Goal: Transaction & Acquisition: Purchase product/service

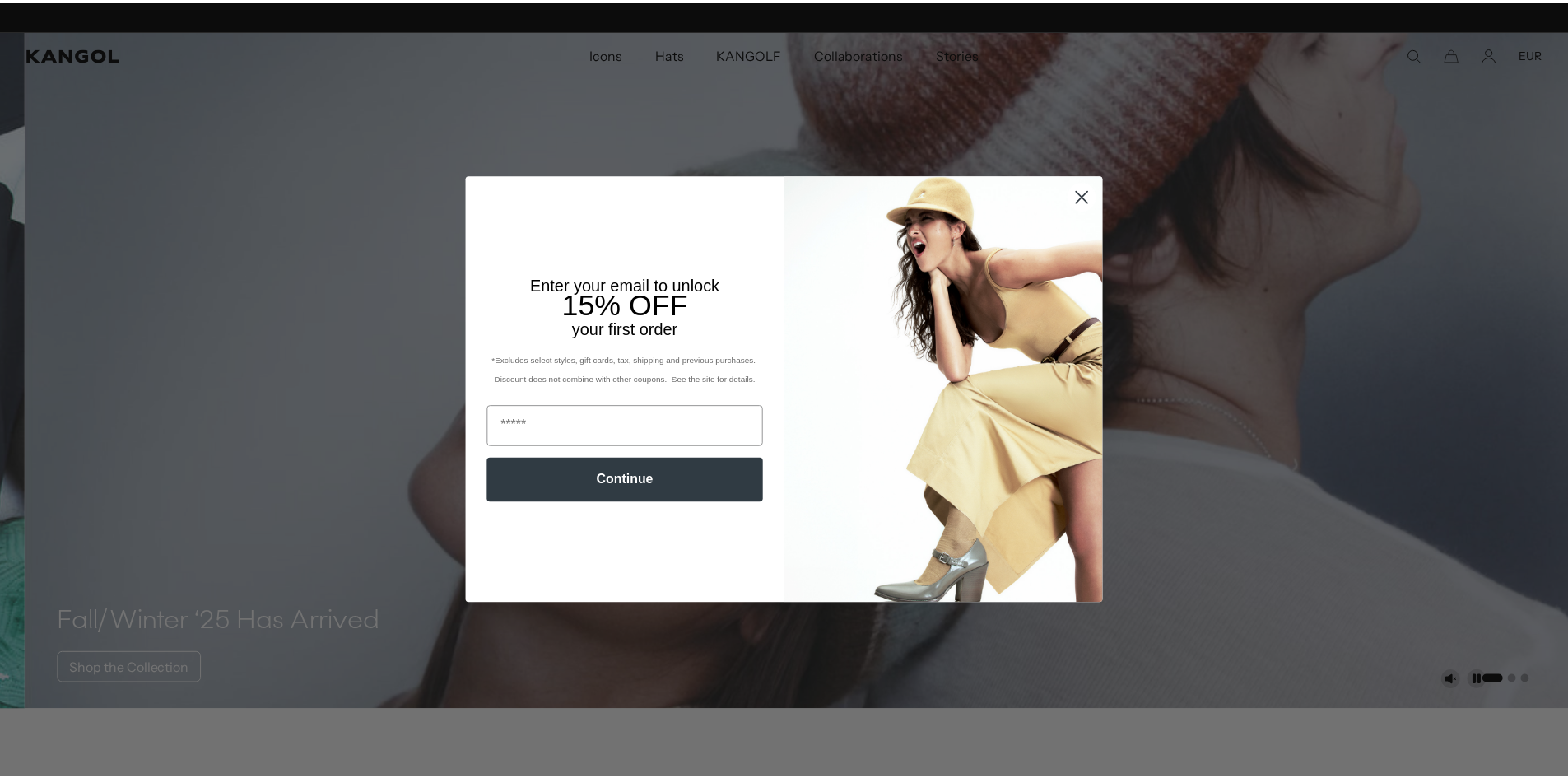
scroll to position [0, 339]
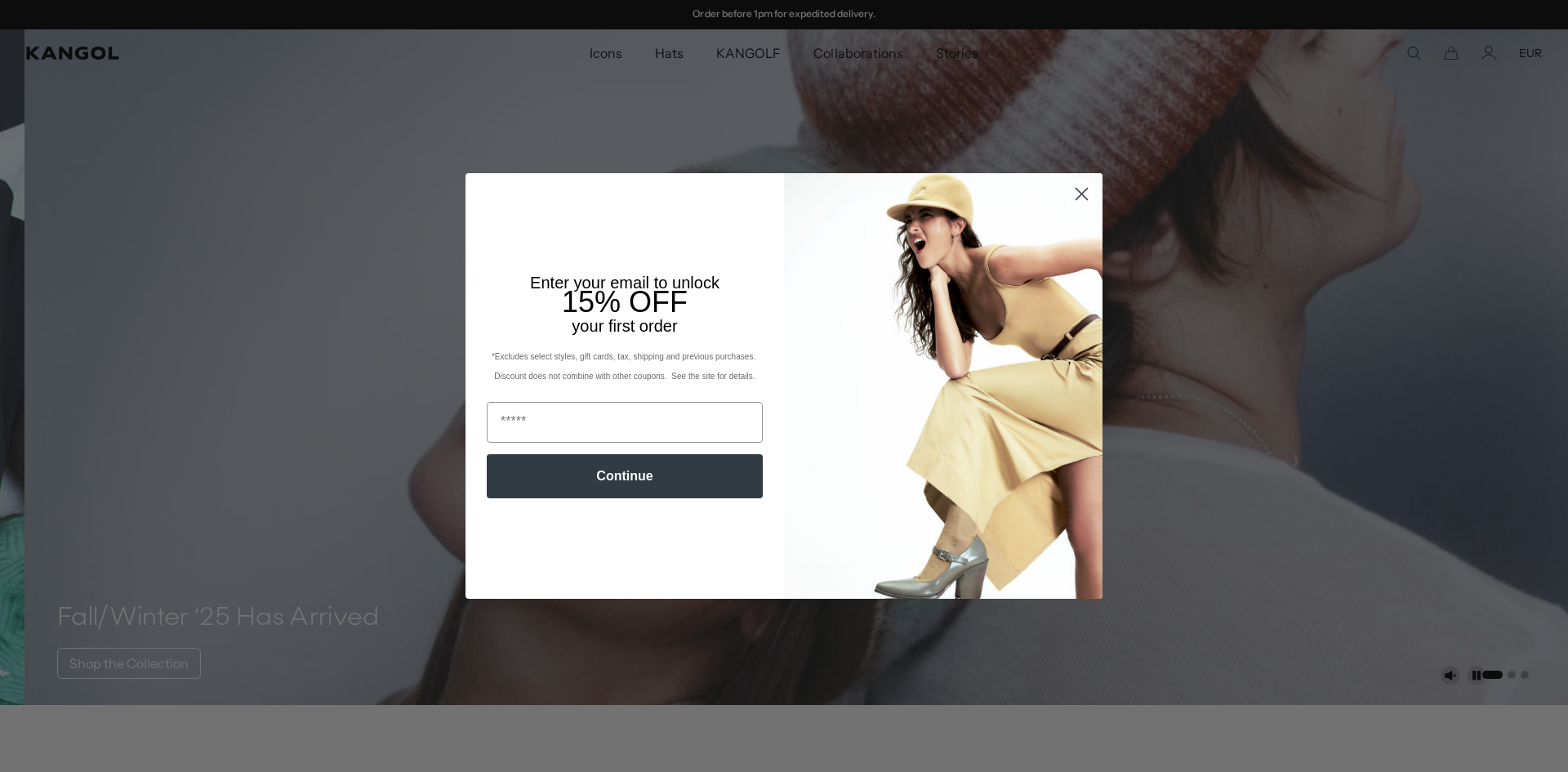
click at [1079, 191] on icon "Close dialog" at bounding box center [1082, 194] width 12 height 12
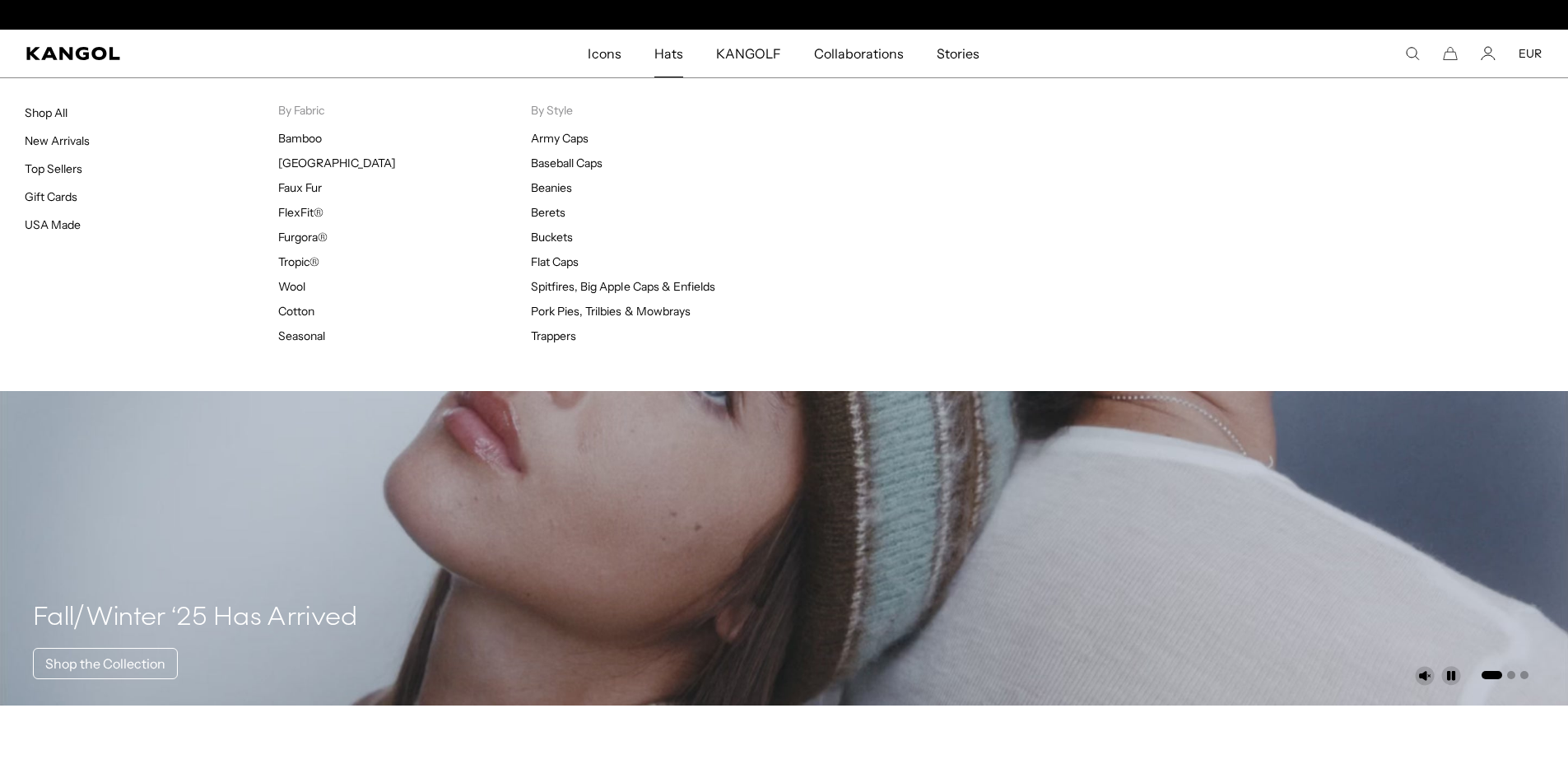
scroll to position [0, 0]
click at [663, 52] on span "Hats" at bounding box center [669, 53] width 29 height 47
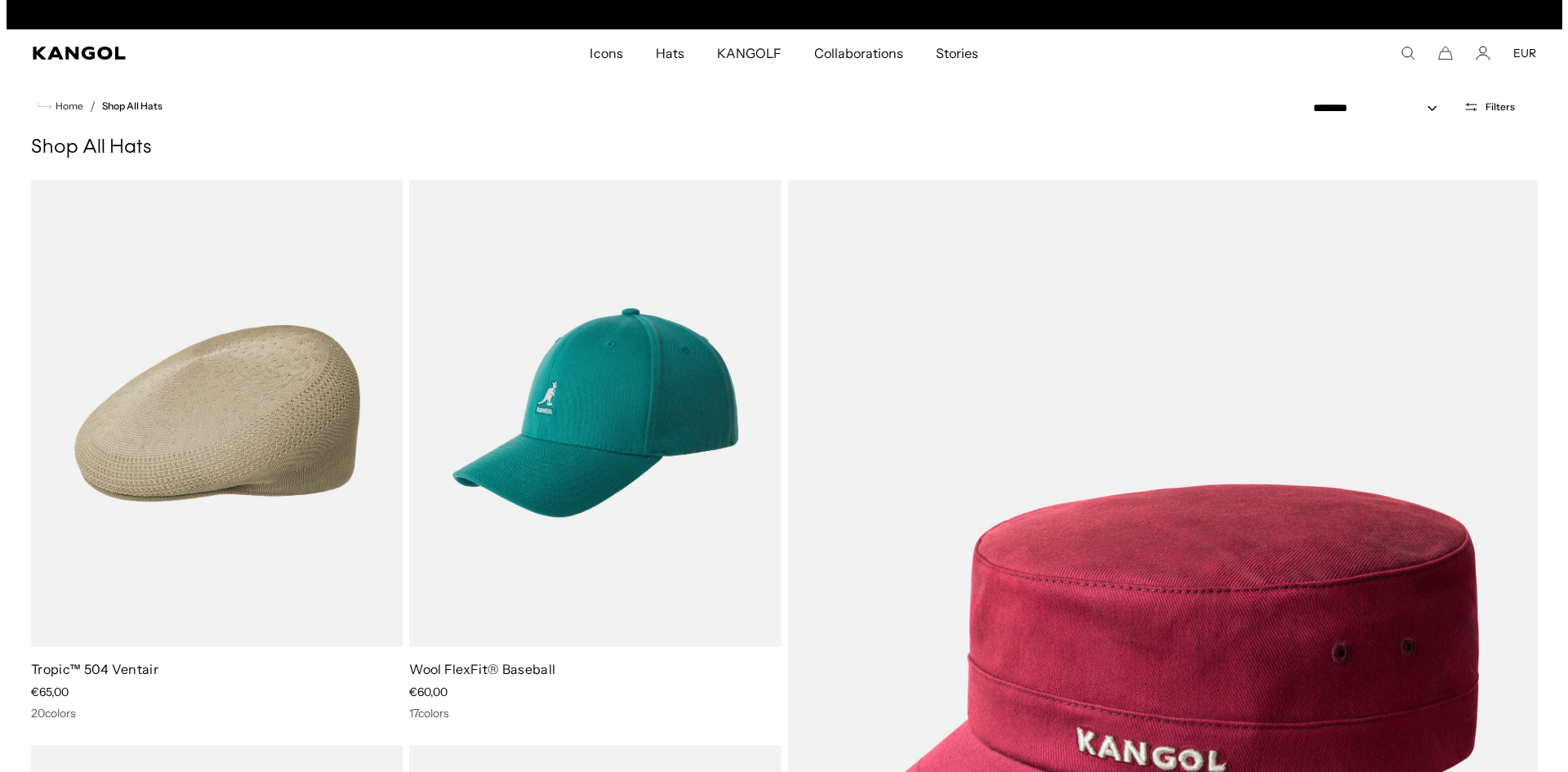
scroll to position [0, 336]
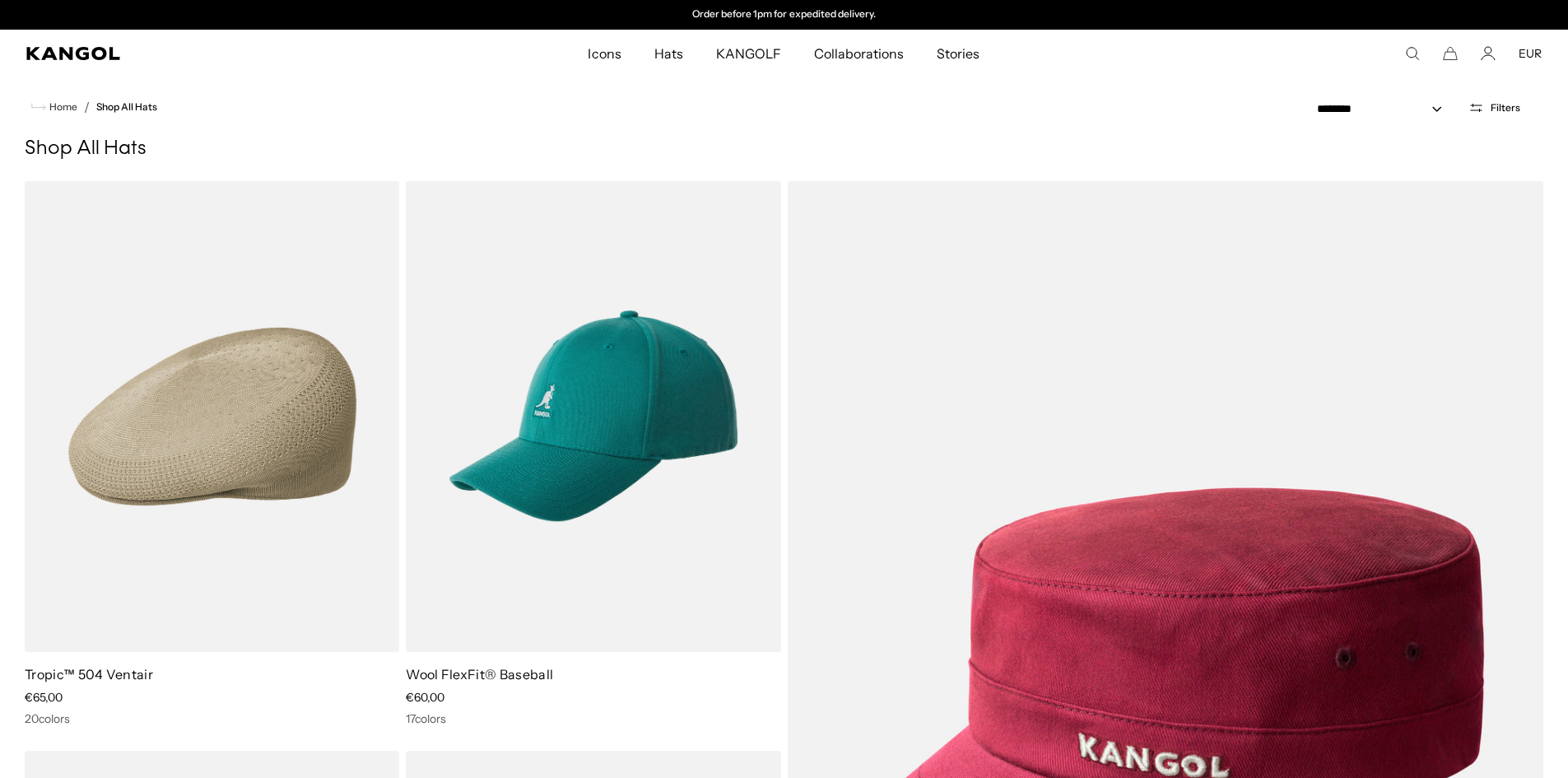
click at [1494, 111] on span "Filters" at bounding box center [1506, 108] width 30 height 12
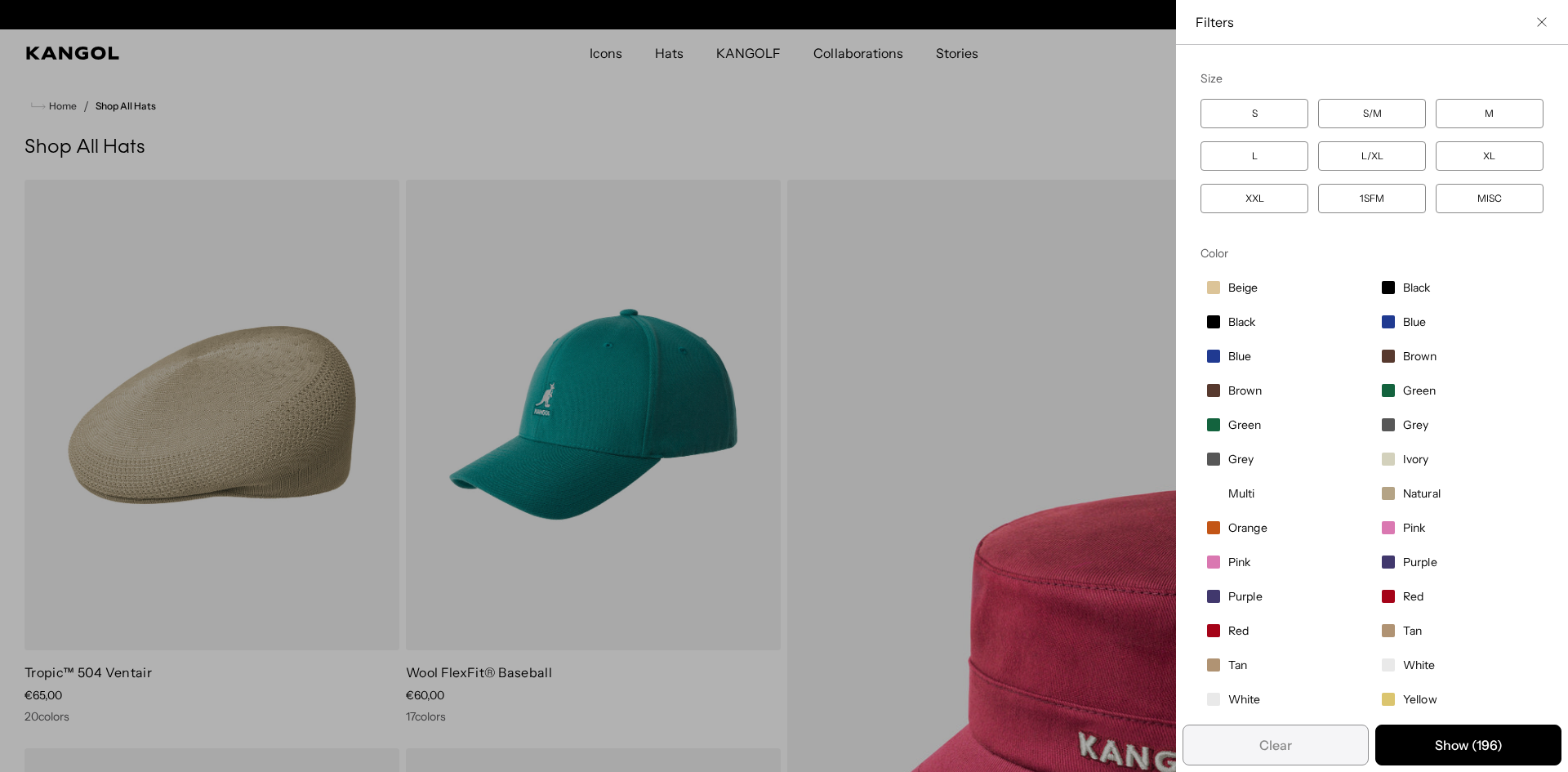
scroll to position [0, 0]
click at [1275, 116] on label "S" at bounding box center [1254, 113] width 107 height 29
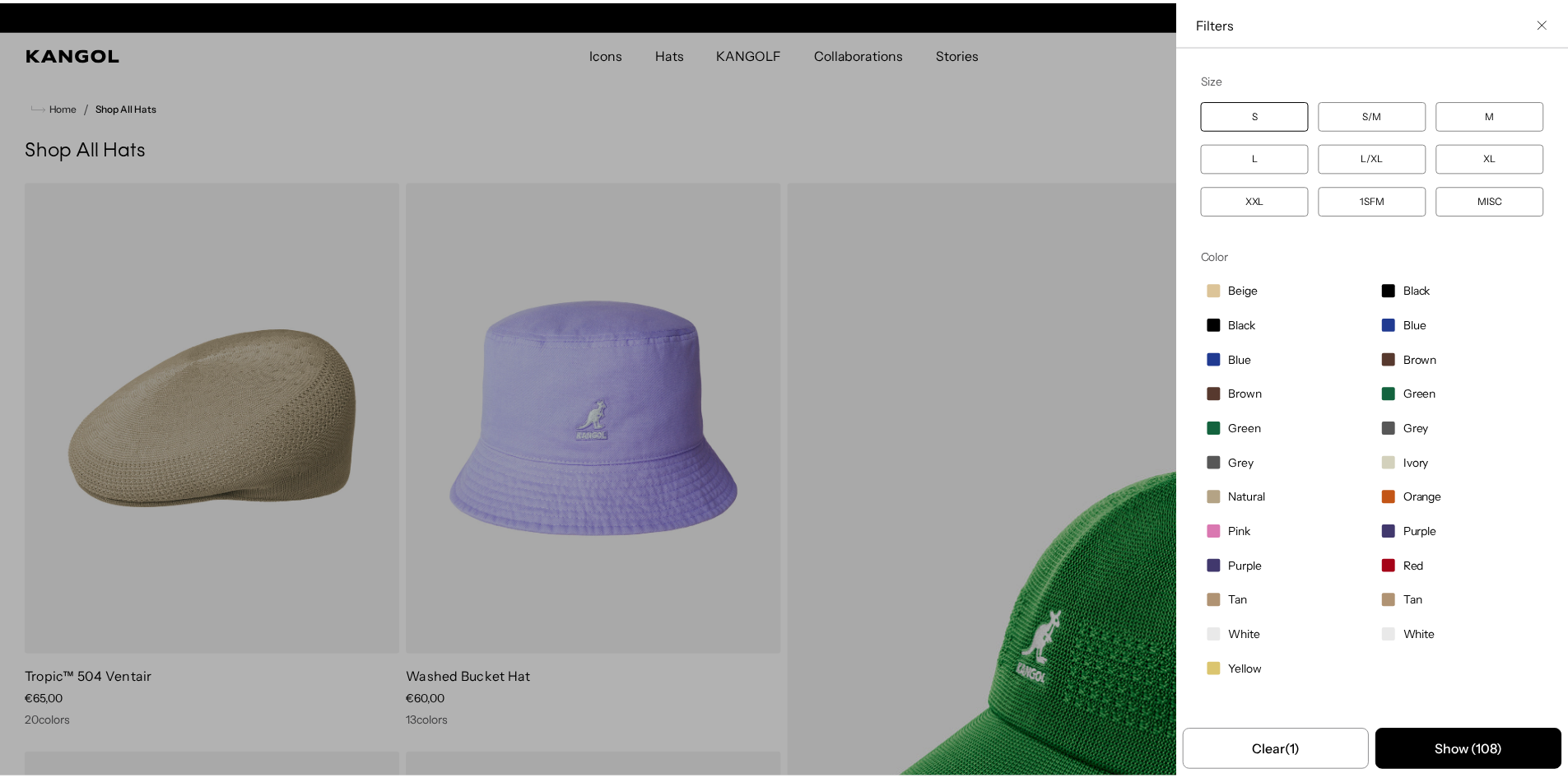
scroll to position [0, 339]
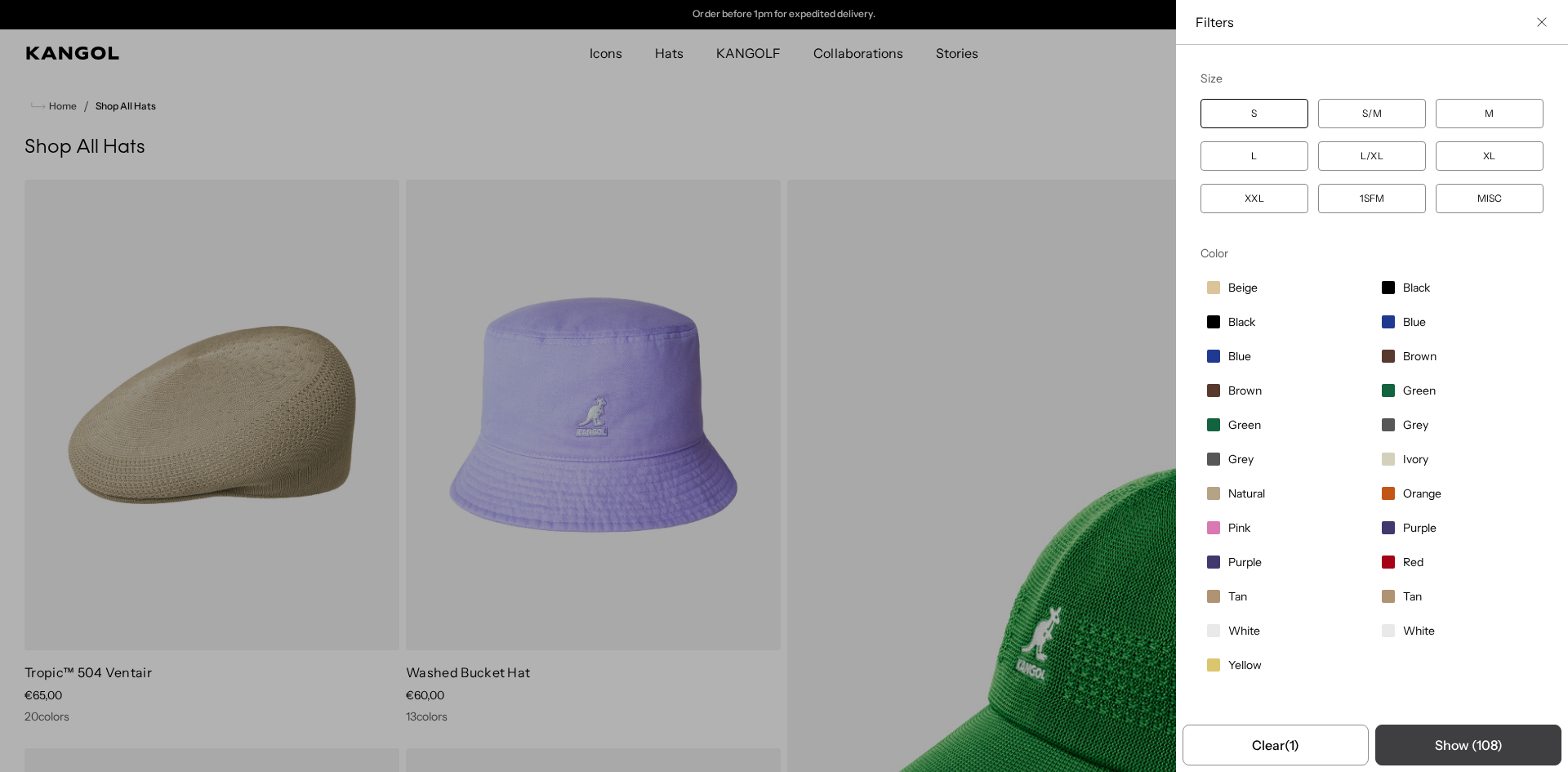
click at [1461, 751] on button "Show ( 108 )" at bounding box center [1468, 745] width 187 height 41
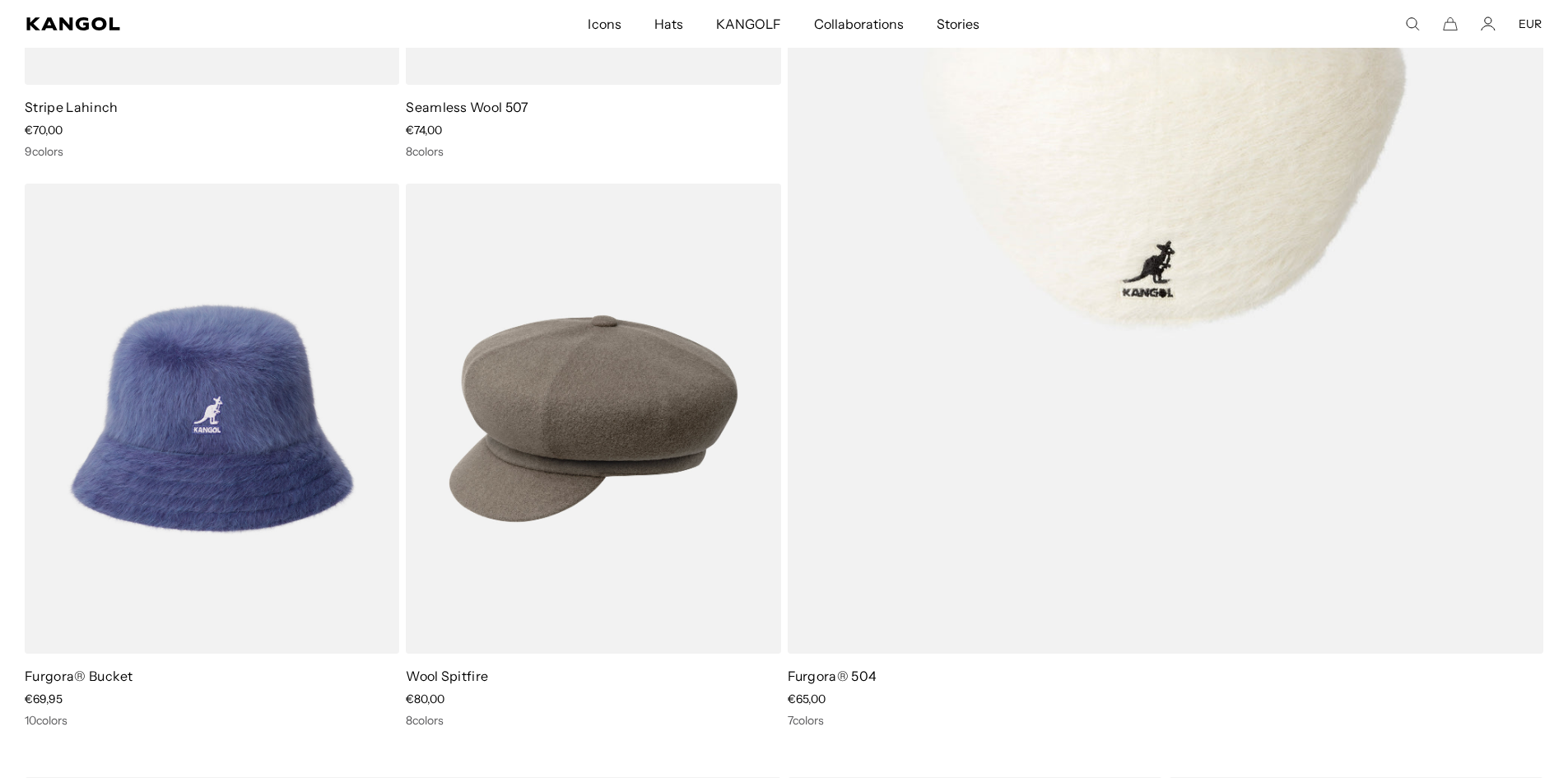
click at [1042, 276] on img at bounding box center [1166, 134] width 756 height 1040
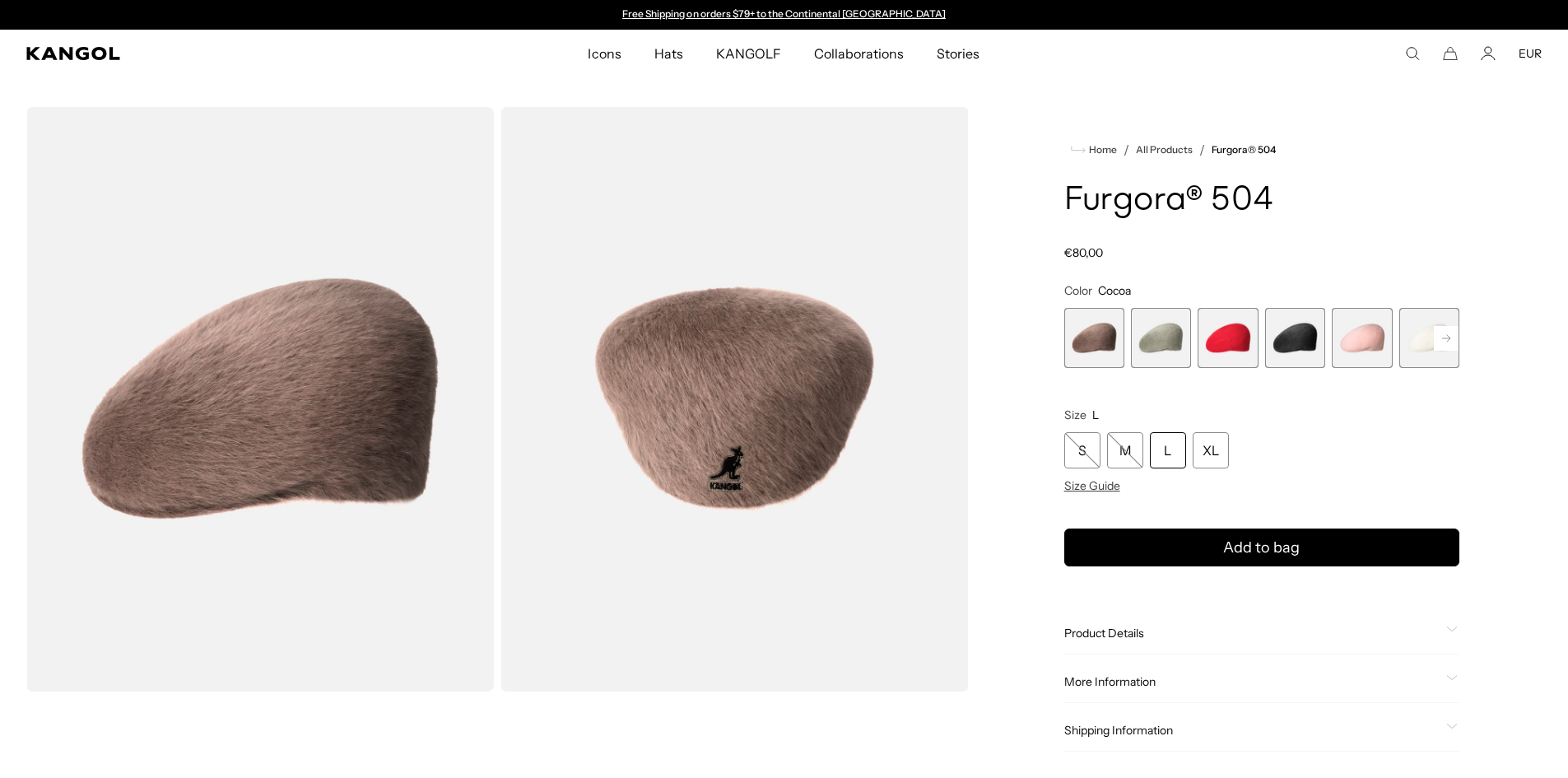
click at [1106, 345] on span "1 of 7" at bounding box center [1094, 338] width 60 height 60
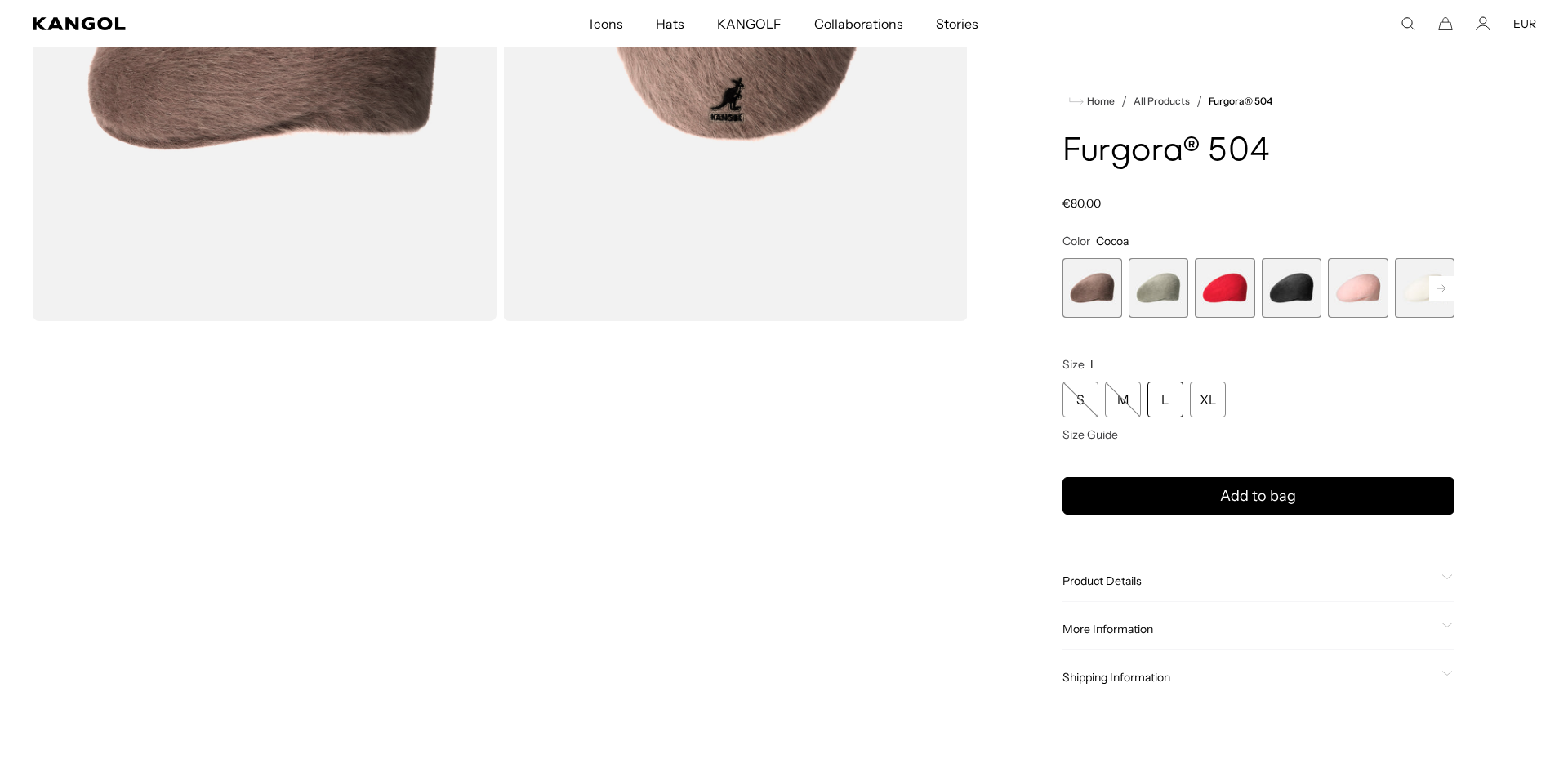
scroll to position [0, 336]
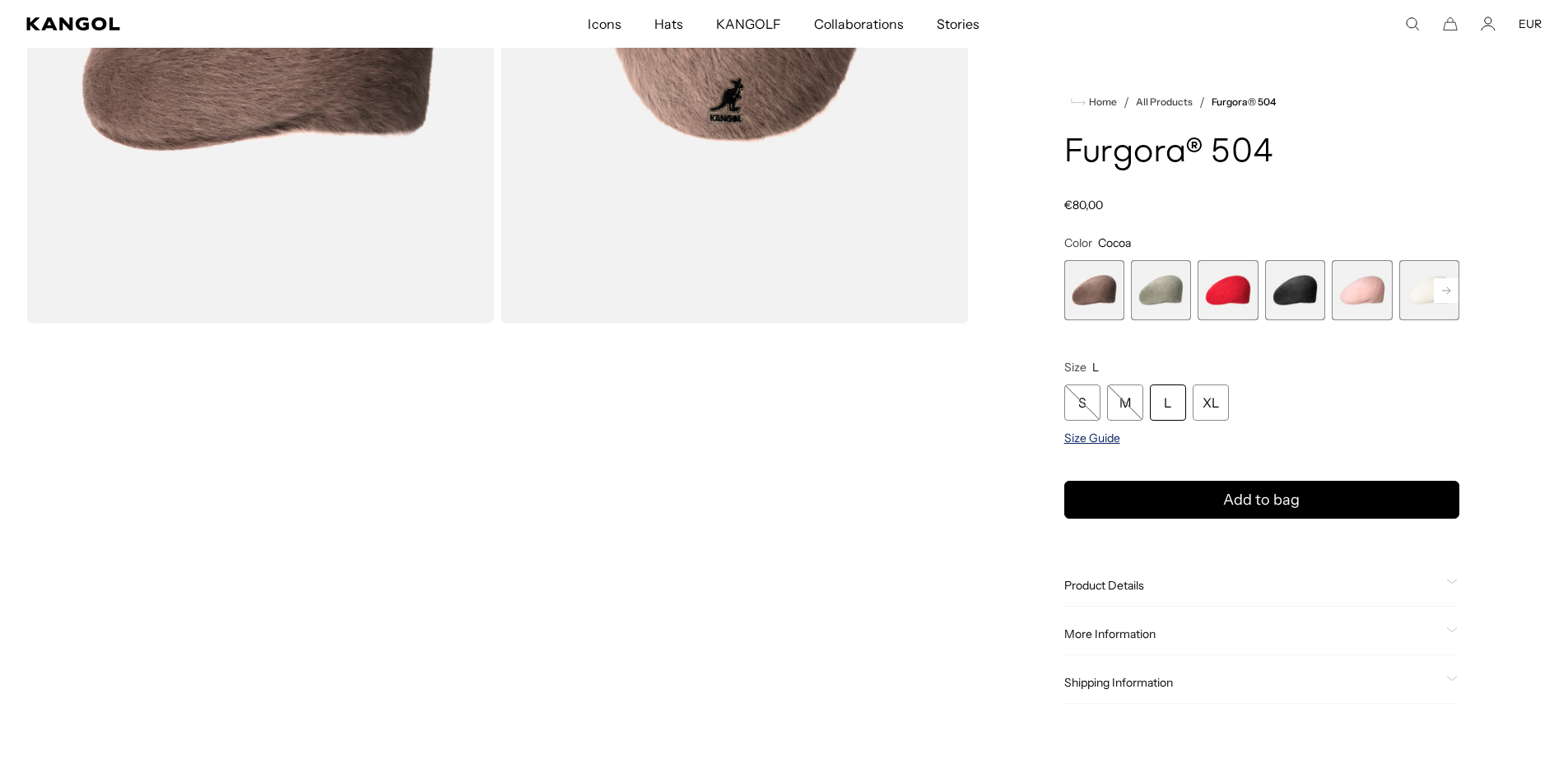
click at [1086, 439] on span "Size Guide" at bounding box center [1092, 437] width 56 height 15
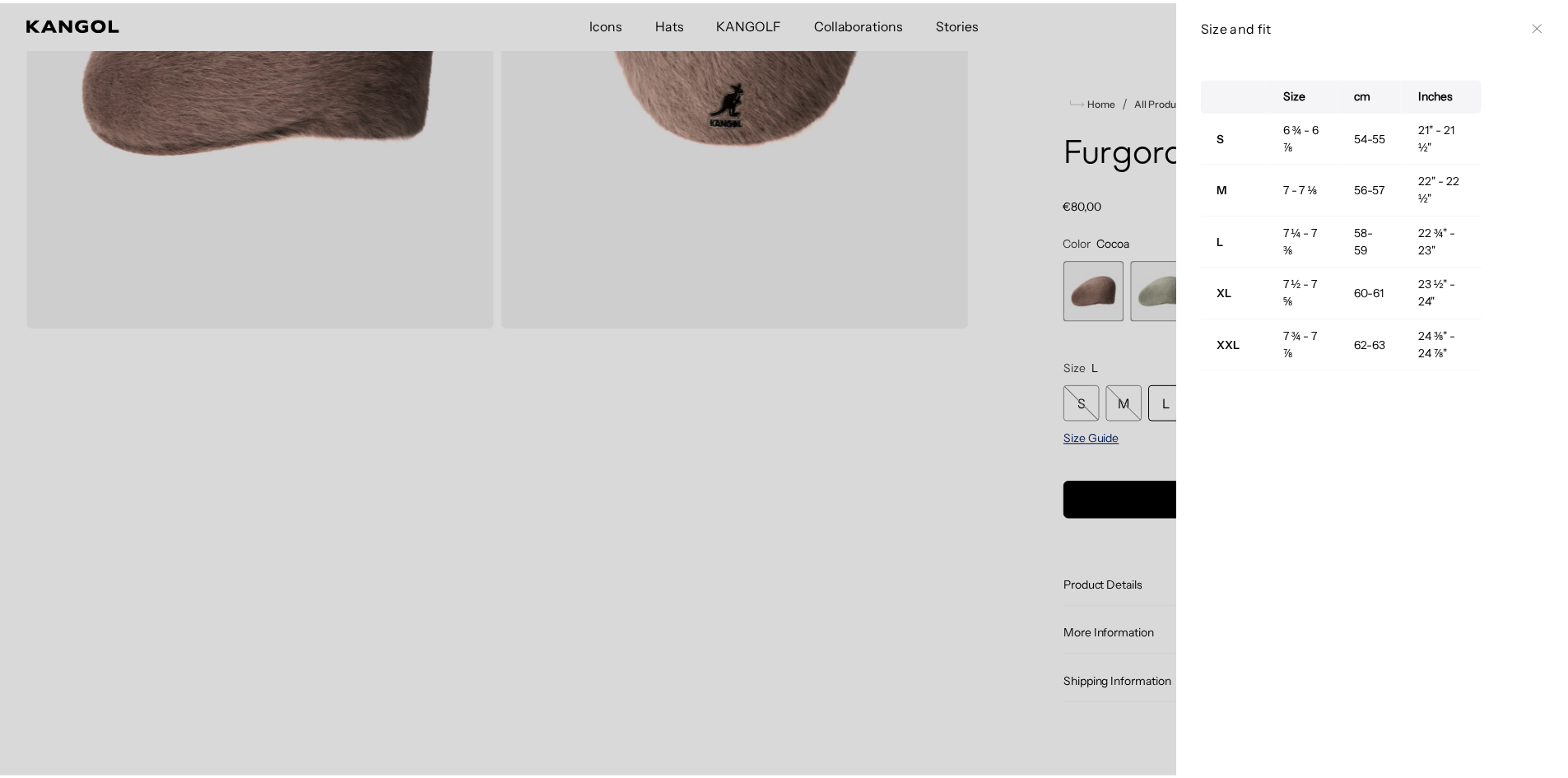
scroll to position [0, 0]
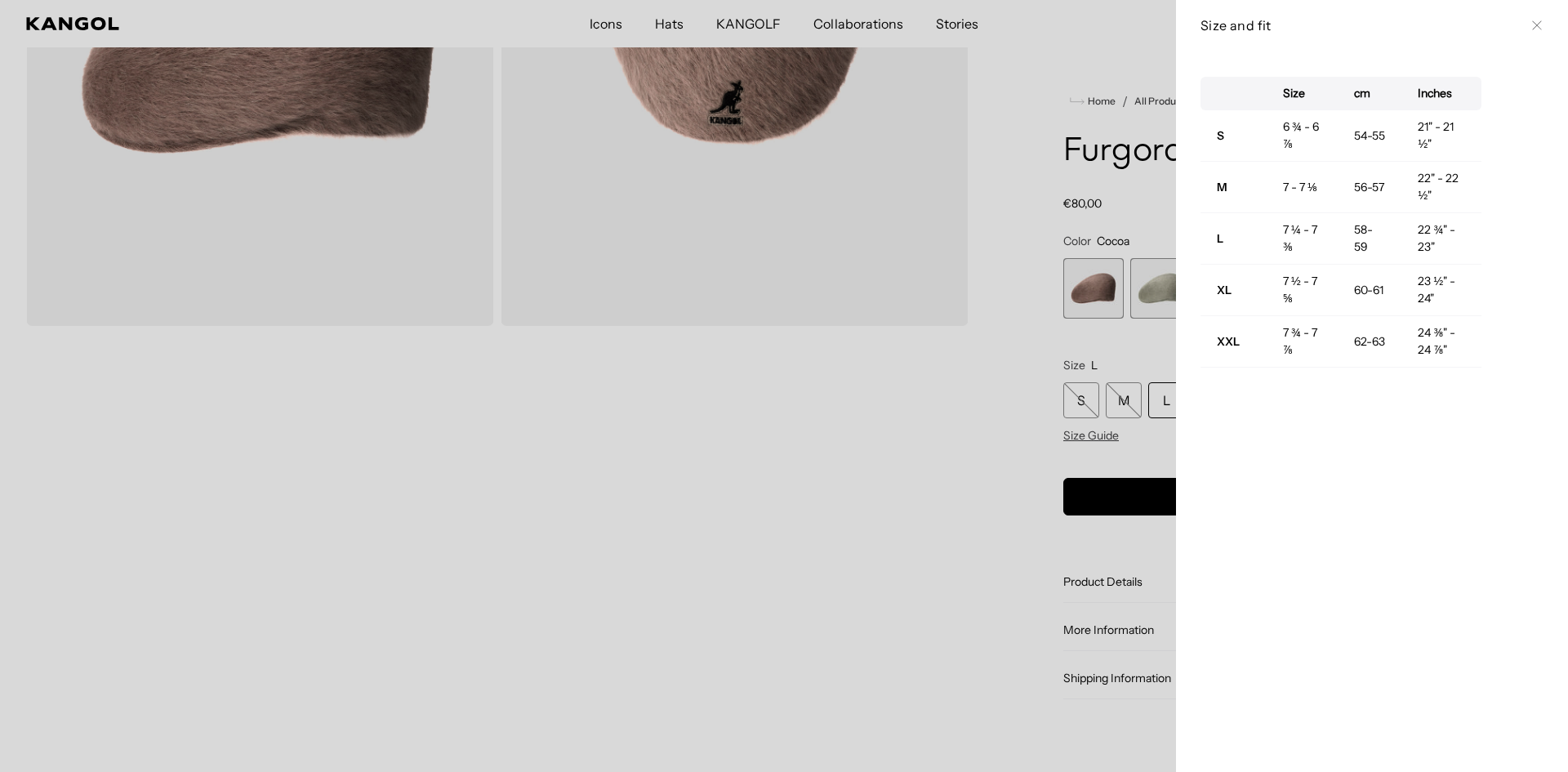
click at [774, 431] on div at bounding box center [784, 386] width 1568 height 772
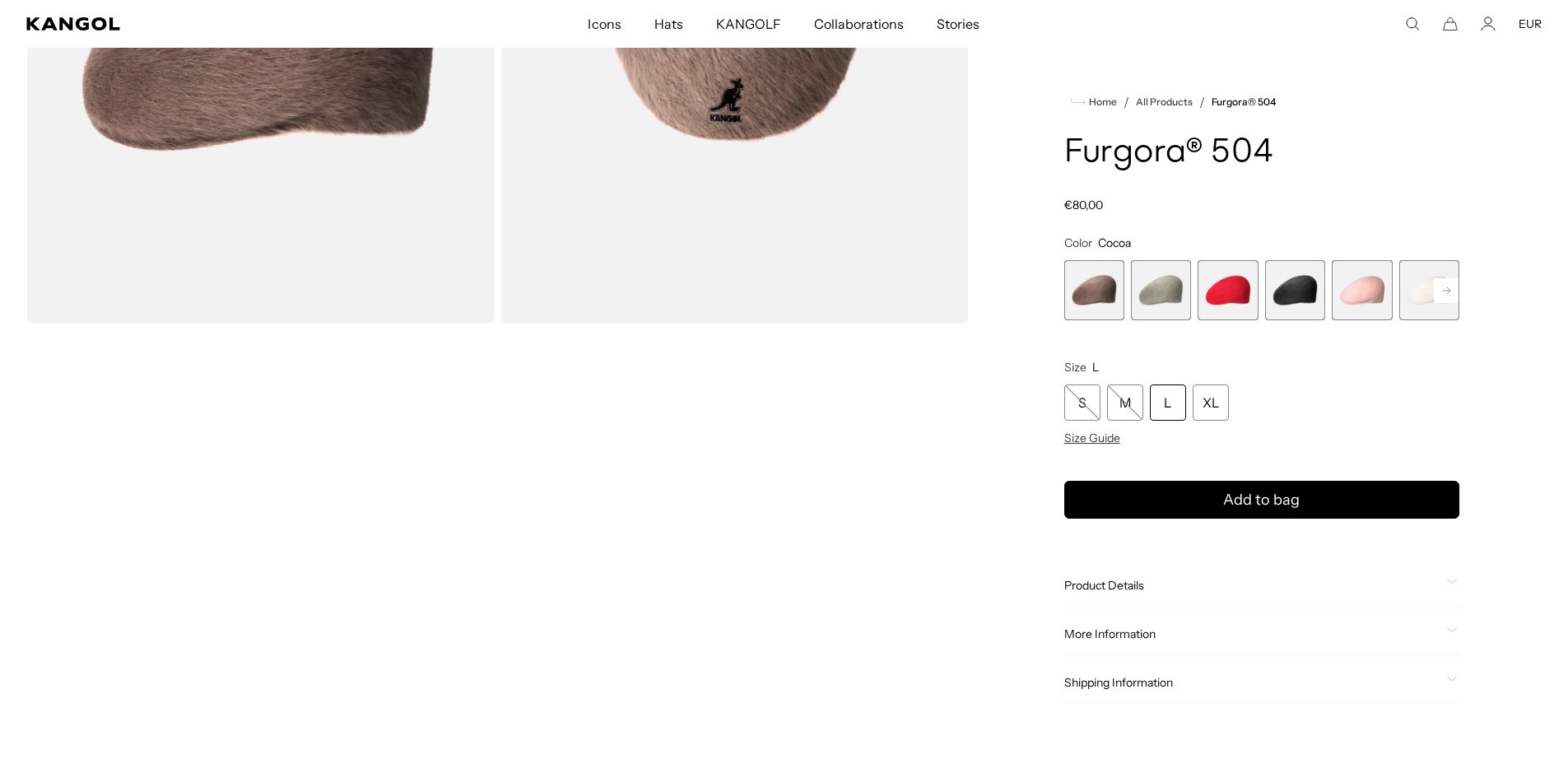
scroll to position [0, 339]
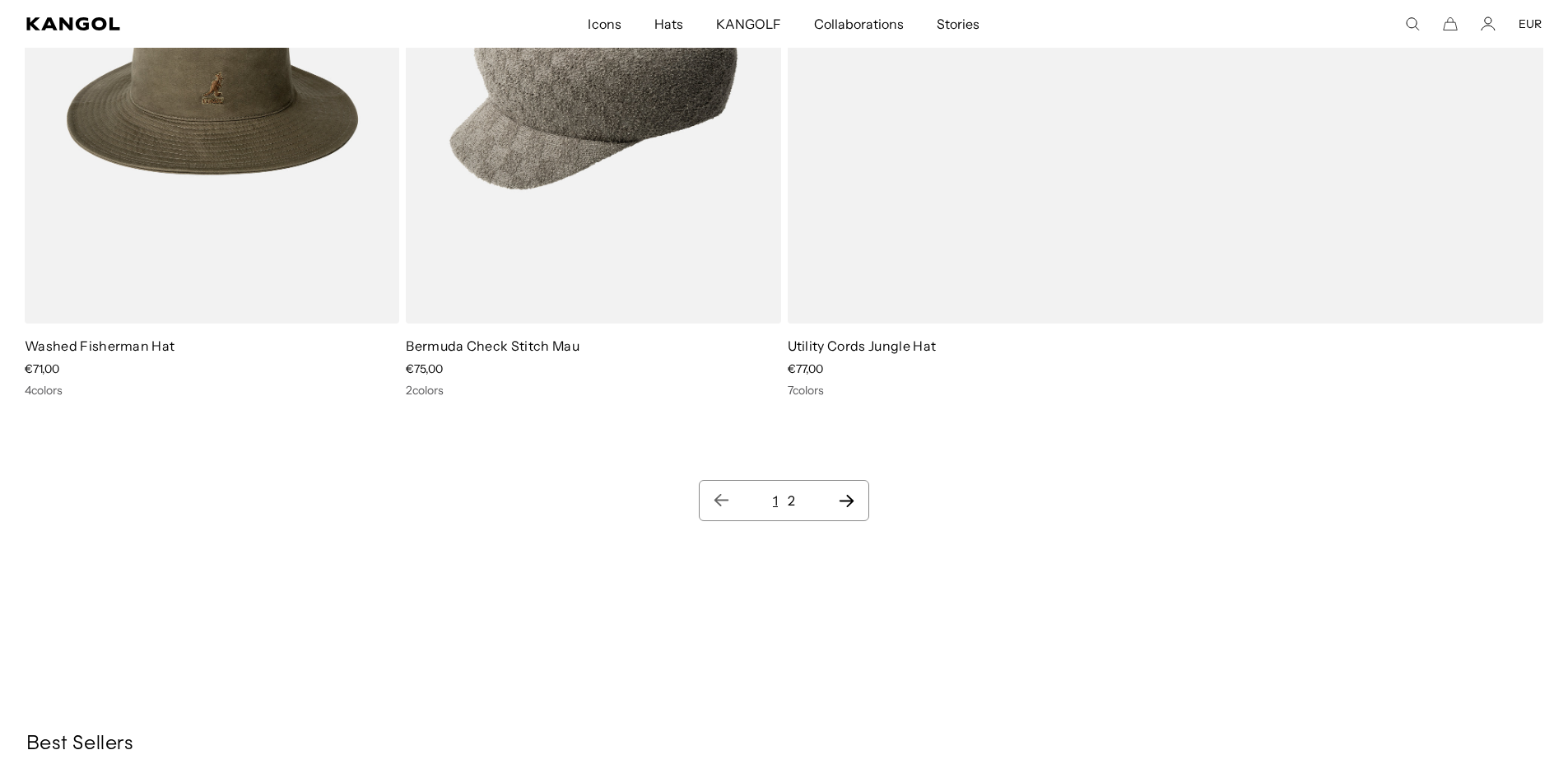
click at [846, 500] on icon "Next page" at bounding box center [847, 500] width 15 height 13
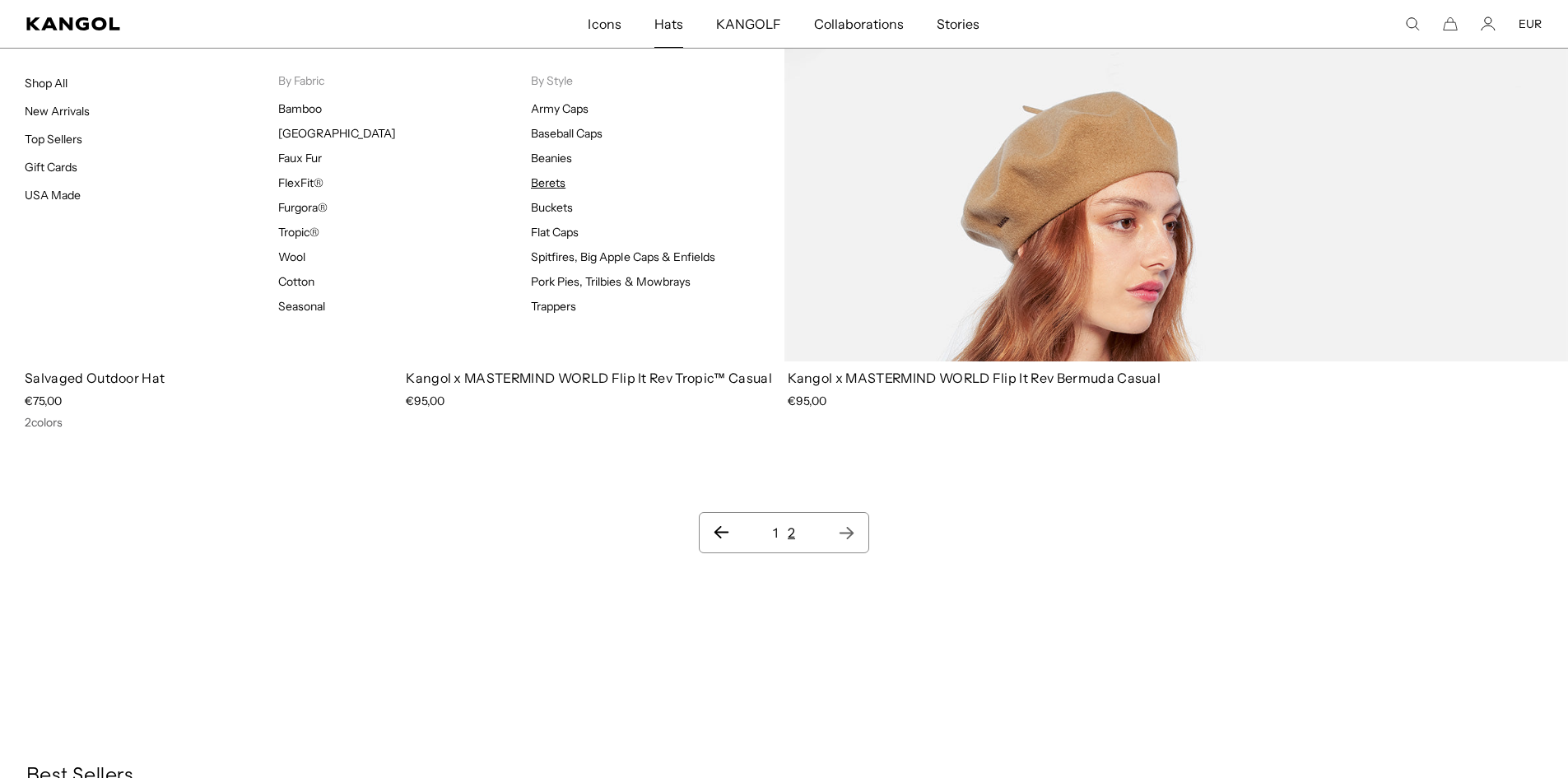
click at [550, 180] on link "Berets" at bounding box center [548, 182] width 34 height 15
